Goal: Navigation & Orientation: Find specific page/section

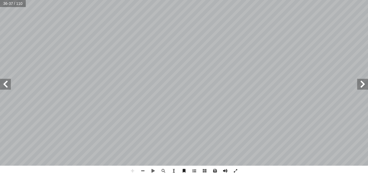
click at [361, 82] on span at bounding box center [362, 84] width 11 height 11
click at [170, 0] on html "الصفحة الرئيسية الصف الأول الصف الثاني الصف الثالث الصف الرابع الصف الخامس الصف…" at bounding box center [184, 24] width 368 height 49
click at [7, 88] on span at bounding box center [5, 84] width 11 height 11
click at [53, 49] on html "الصفحة الرئيسية الصف الأول الصف الثاني الصف الثالث الصف الرابع الصف الخامس الصف…" at bounding box center [184, 24] width 368 height 49
click at [144, 172] on span at bounding box center [143, 171] width 10 height 10
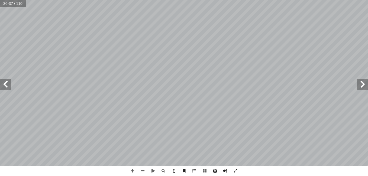
click at [364, 86] on span at bounding box center [362, 84] width 11 height 11
click at [132, 169] on span at bounding box center [132, 171] width 10 height 10
click at [4, 81] on span at bounding box center [5, 84] width 11 height 11
